Goal: Task Accomplishment & Management: Manage account settings

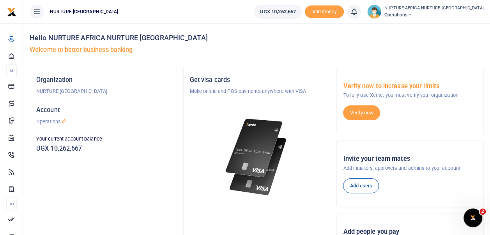
click at [358, 14] on icon at bounding box center [354, 11] width 8 height 9
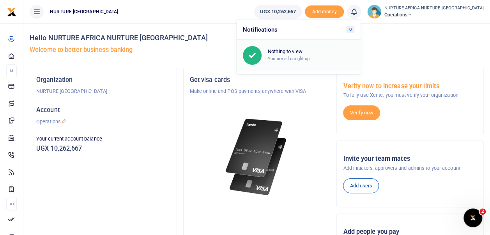
click at [310, 55] on div "Nothing to view You are all caught up" at bounding box center [311, 55] width 87 height 14
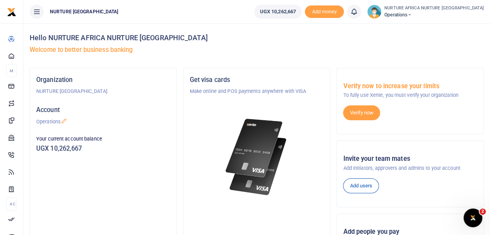
click at [358, 10] on icon at bounding box center [354, 11] width 8 height 9
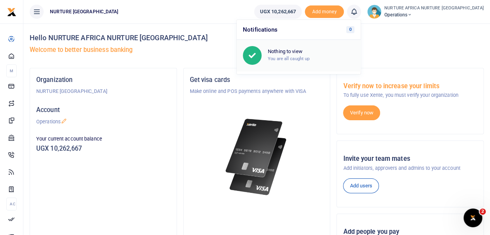
click at [310, 58] on small "You are all caught up" at bounding box center [289, 58] width 42 height 5
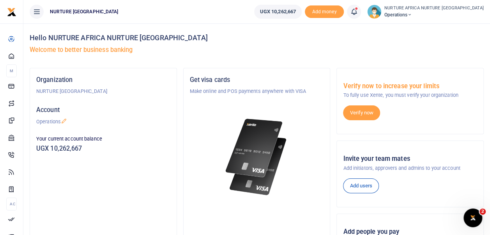
click at [367, 47] on h5 "Welcome to better business banking" at bounding box center [257, 50] width 454 height 8
click at [358, 13] on icon at bounding box center [354, 11] width 8 height 9
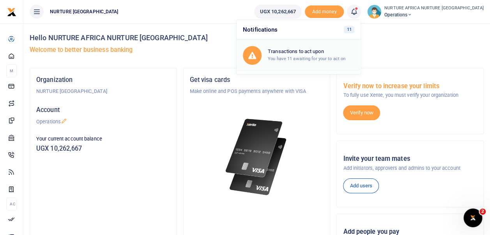
click at [341, 50] on h6 "Transactions to act upon" at bounding box center [311, 51] width 87 height 6
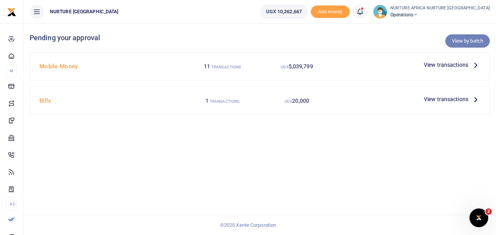
click at [462, 41] on link "View by batch" at bounding box center [467, 40] width 44 height 13
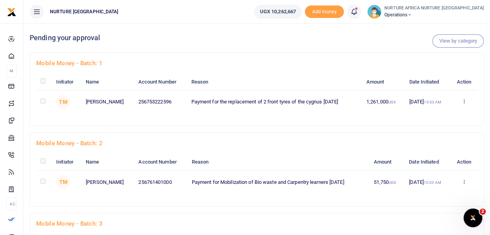
click at [464, 101] on icon at bounding box center [464, 100] width 5 height 5
click at [430, 116] on link "Approve" at bounding box center [436, 114] width 62 height 11
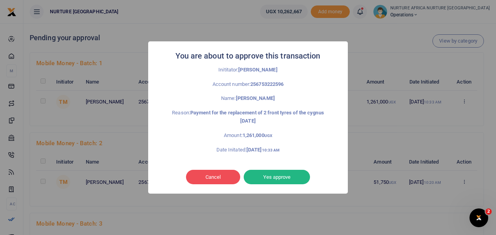
click at [284, 168] on div "Cancel No Yes approve" at bounding box center [248, 177] width 184 height 18
click at [283, 174] on button "Yes approve" at bounding box center [277, 177] width 66 height 15
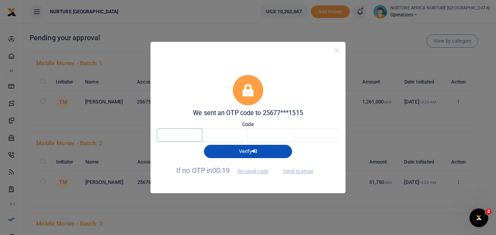
click at [183, 137] on input "text" at bounding box center [180, 134] width 46 height 13
type input "2"
type input "6"
type input "7"
type input "2"
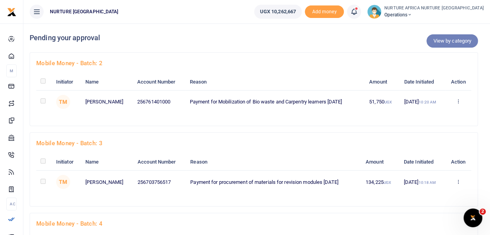
click at [463, 40] on link "View by category" at bounding box center [452, 40] width 51 height 13
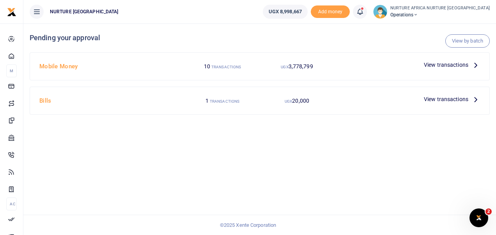
click at [453, 64] on span "View transactions" at bounding box center [446, 64] width 44 height 9
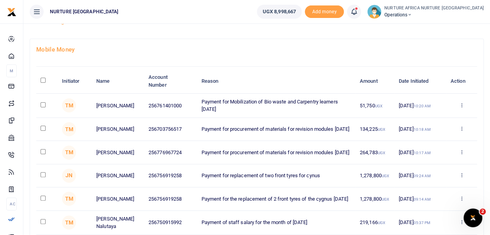
scroll to position [32, 0]
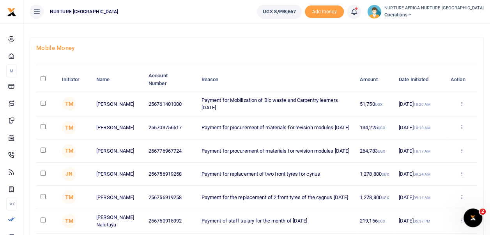
click at [43, 175] on input "checkbox" at bounding box center [43, 172] width 5 height 5
checkbox input "true"
click at [42, 198] on input "checkbox" at bounding box center [43, 196] width 5 height 5
checkbox input "true"
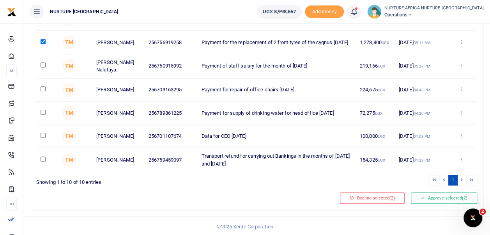
scroll to position [189, 0]
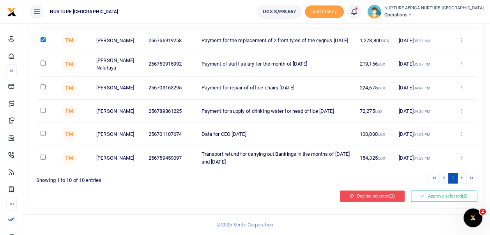
click at [385, 199] on button "Decline selected (2)" at bounding box center [372, 195] width 65 height 11
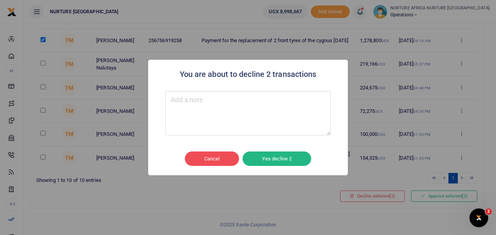
click at [223, 96] on textarea "Type your message here" at bounding box center [247, 113] width 165 height 44
type textarea "Double payment"
click at [258, 155] on button "Yes decline 2" at bounding box center [277, 158] width 69 height 15
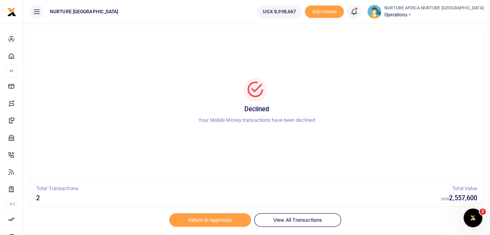
scroll to position [37, 0]
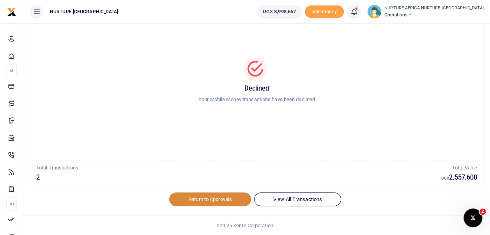
click at [186, 195] on link "Return to Approvals" at bounding box center [210, 198] width 82 height 13
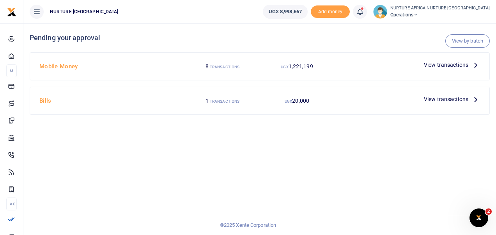
click at [452, 97] on span "View transactions" at bounding box center [446, 99] width 44 height 9
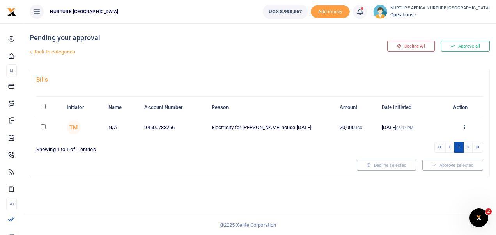
click at [463, 126] on icon at bounding box center [464, 126] width 5 height 5
click at [433, 144] on link "Approve" at bounding box center [436, 139] width 62 height 11
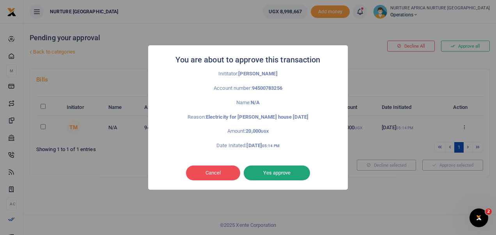
click at [281, 172] on button "Yes approve" at bounding box center [277, 172] width 66 height 15
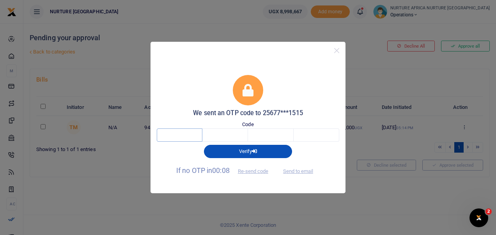
click at [185, 138] on input "text" at bounding box center [180, 134] width 46 height 13
type input "5"
type input "4"
type input "7"
type input "8"
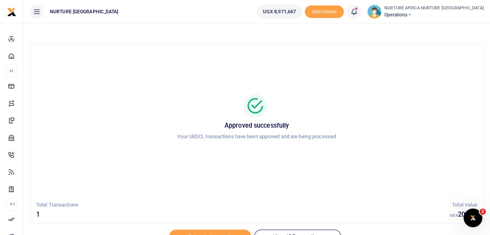
click at [358, 10] on icon at bounding box center [354, 11] width 8 height 9
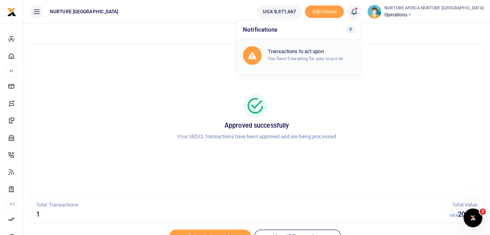
click at [317, 56] on small "You have 9 awaiting for your to act on" at bounding box center [305, 58] width 75 height 5
